Goal: Manage account settings

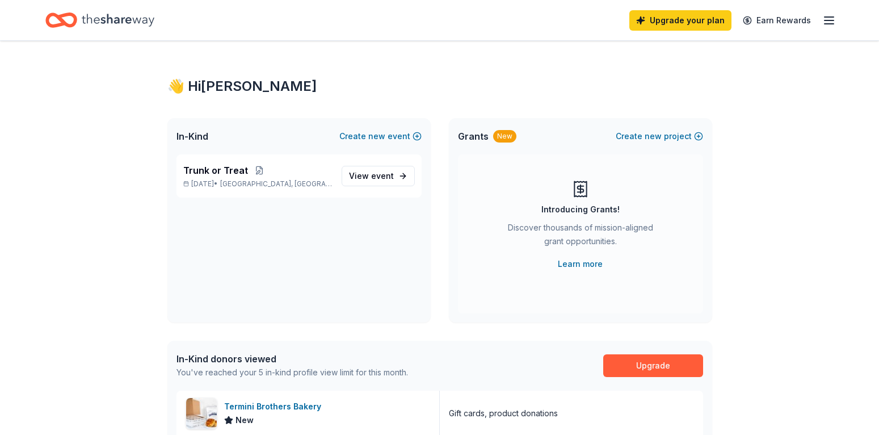
click at [832, 18] on icon "button" at bounding box center [830, 21] width 14 height 14
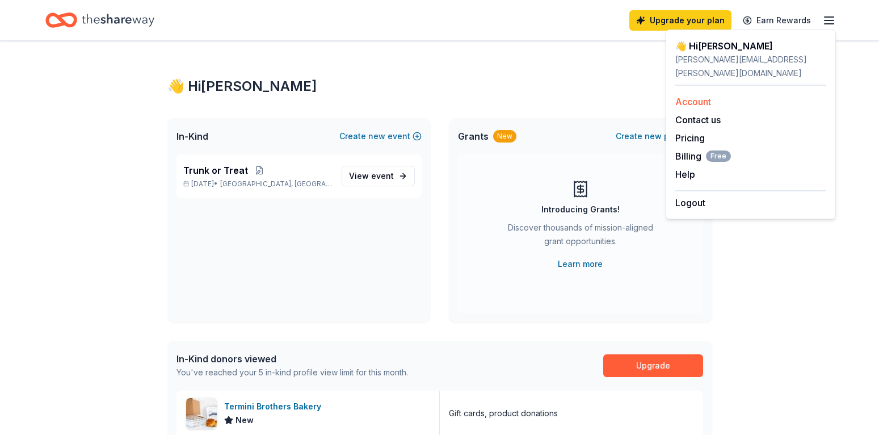
click at [695, 96] on link "Account" at bounding box center [694, 101] width 36 height 11
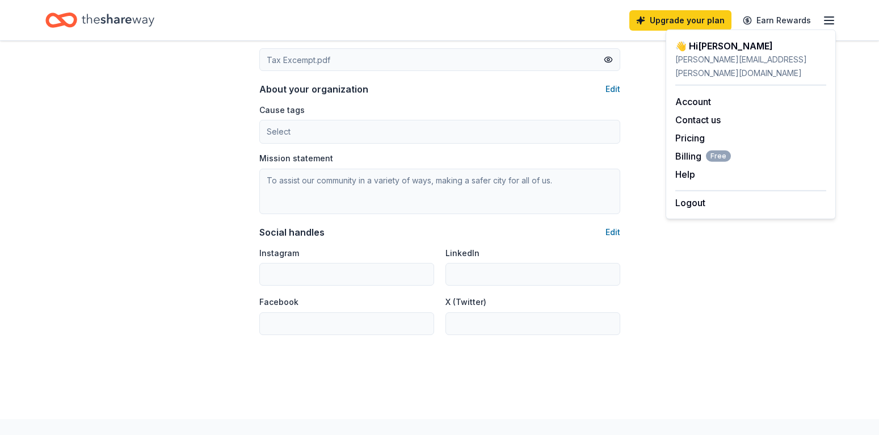
scroll to position [699, 0]
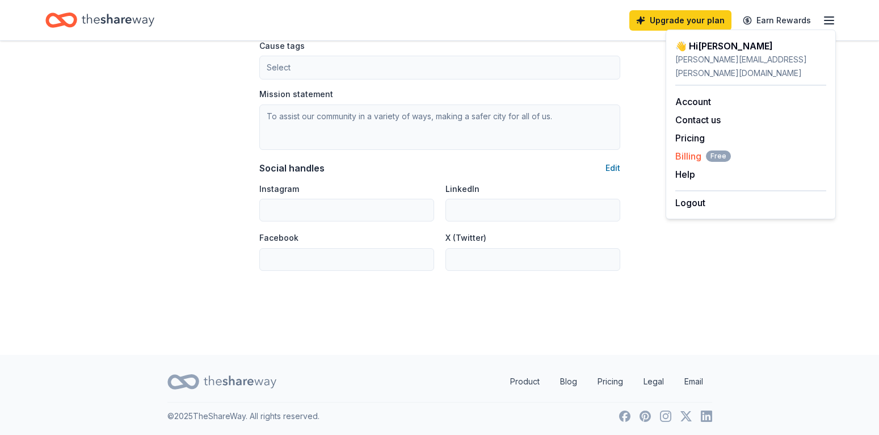
click at [694, 149] on span "Billing Free" at bounding box center [704, 156] width 56 height 14
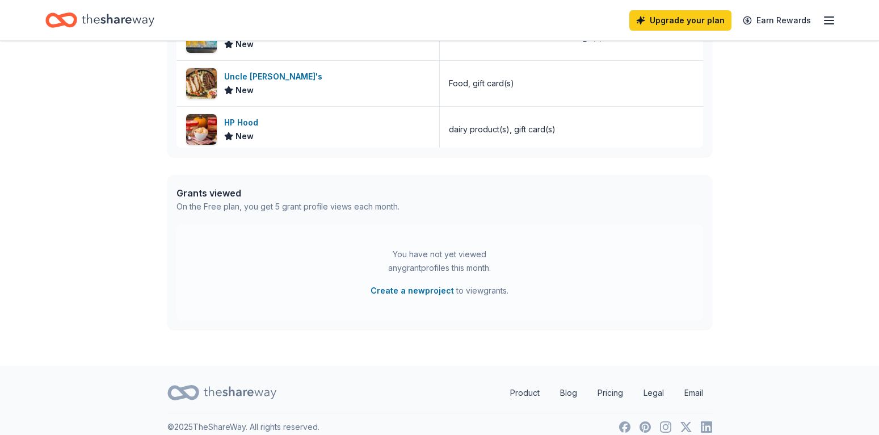
scroll to position [480, 0]
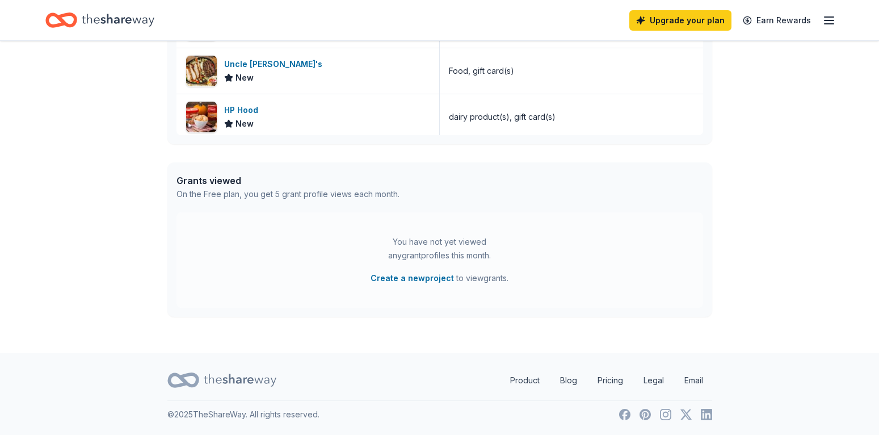
click at [827, 20] on line "button" at bounding box center [829, 20] width 9 height 0
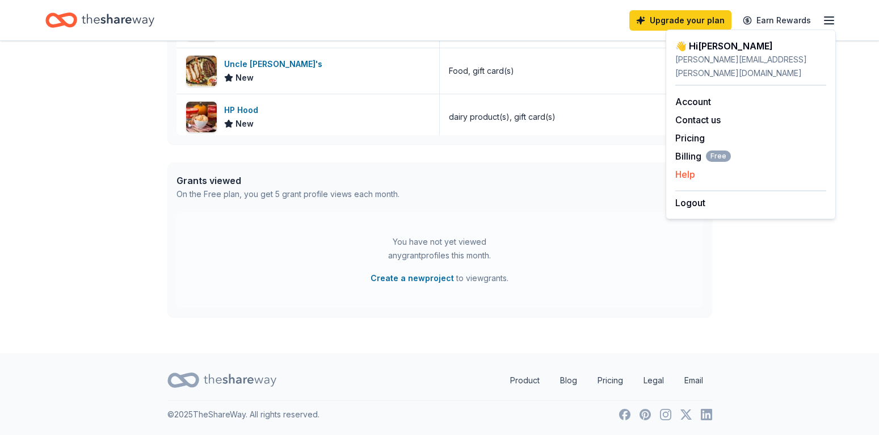
click at [681, 167] on button "Help" at bounding box center [686, 174] width 20 height 14
